Goal: Task Accomplishment & Management: Complete application form

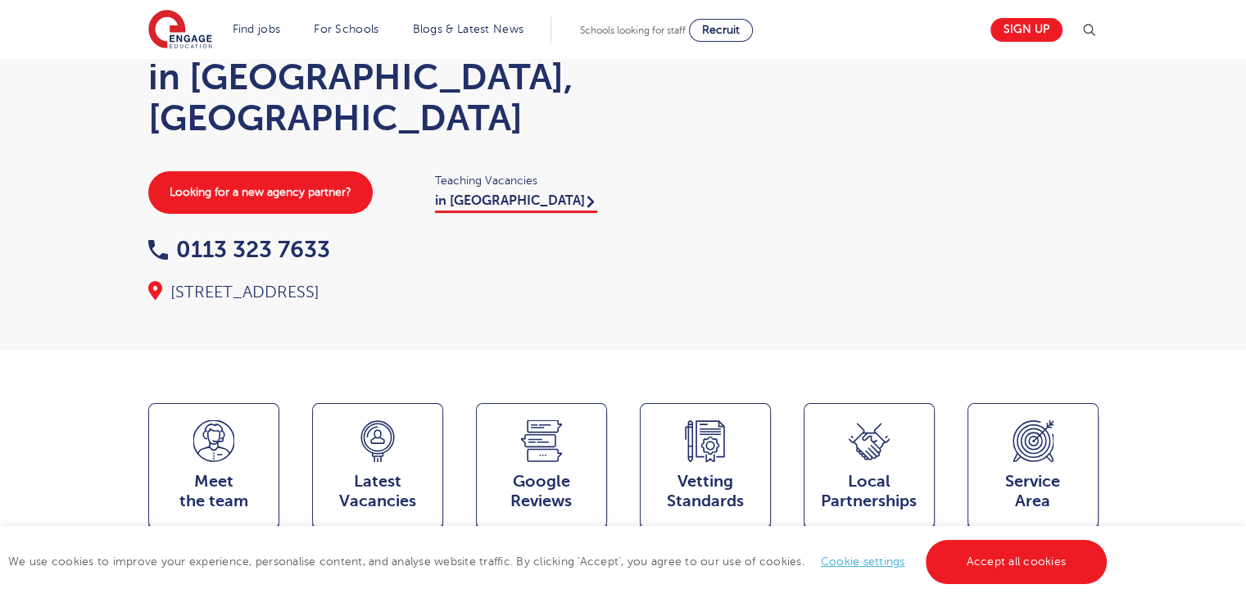
scroll to position [121, 0]
click at [1032, 29] on link "Sign up" at bounding box center [1027, 30] width 72 height 24
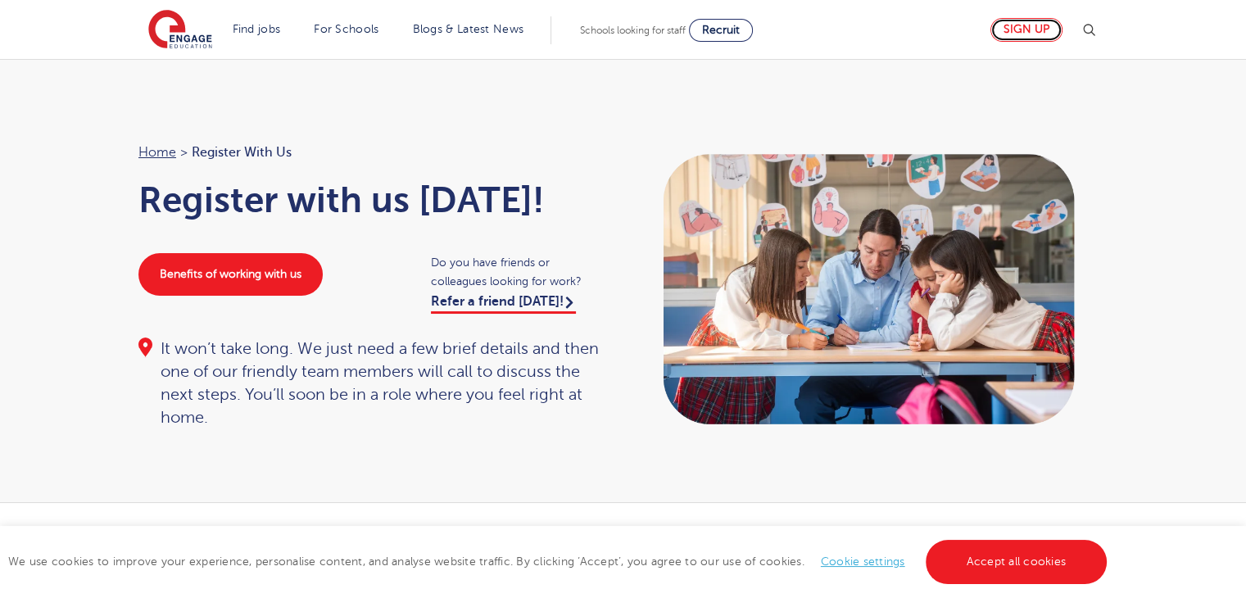
click at [1037, 38] on link "Sign up" at bounding box center [1027, 30] width 72 height 24
